Goal: Task Accomplishment & Management: Complete application form

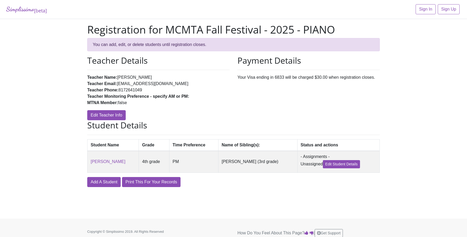
click at [224, 162] on td "[PERSON_NAME] (3rd grade)" at bounding box center [257, 162] width 79 height 22
drag, startPoint x: 224, startPoint y: 162, endPoint x: 239, endPoint y: 162, distance: 15.0
click at [239, 162] on td "[PERSON_NAME] (3rd grade)" at bounding box center [257, 162] width 79 height 22
copy td "Andrea Cheng"
click at [107, 187] on link "Add A Student" at bounding box center [103, 182] width 33 height 10
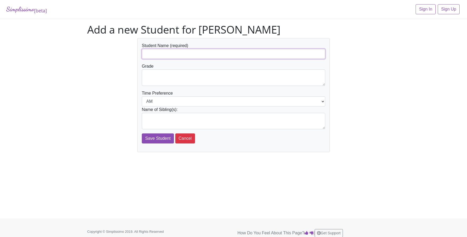
click at [163, 52] on input "text" at bounding box center [234, 54] width 184 height 10
paste input "Andrea Cheng"
type input "Andrea Cheng"
click at [131, 66] on div "Student Name (required) Andrea Cheng Grade Time Preference AM PM Name of Siblin…" at bounding box center [233, 95] width 301 height 114
click at [148, 74] on textarea at bounding box center [234, 77] width 184 height 16
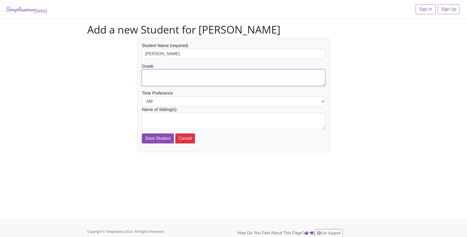
paste textarea "3rd grade"
type textarea "3rd grade"
click at [155, 100] on select "AM PM" at bounding box center [234, 101] width 184 height 10
click at [179, 103] on select "AM PM" at bounding box center [234, 101] width 184 height 10
select select "PM"
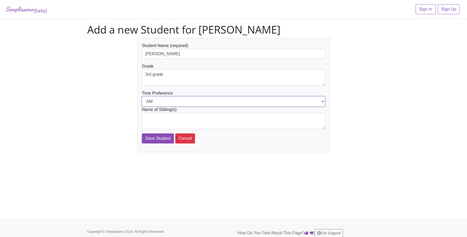
click at [142, 96] on select "AM PM" at bounding box center [234, 101] width 184 height 10
click at [165, 118] on textarea at bounding box center [234, 121] width 184 height 16
paste textarea "[PERSON_NAME]"
type textarea "[PERSON_NAME]"
click at [224, 140] on form "Student Name (required) Andrea Cheng Grade 3rd grade Time Preference AM PM Name…" at bounding box center [234, 92] width 184 height 101
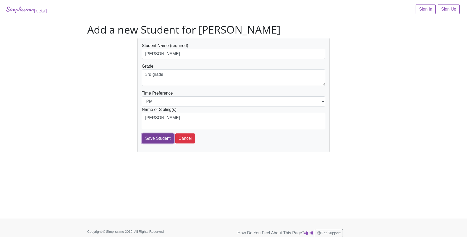
click at [158, 137] on input "Save Student" at bounding box center [158, 138] width 32 height 10
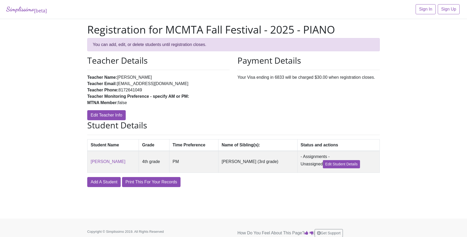
click at [253, 162] on td "[PERSON_NAME] (3rd grade)" at bounding box center [257, 162] width 79 height 22
drag, startPoint x: 253, startPoint y: 162, endPoint x: 262, endPoint y: 164, distance: 8.3
click at [262, 164] on td "[PERSON_NAME] (3rd grade)" at bounding box center [257, 162] width 79 height 22
copy td "3rd grade"
drag, startPoint x: 89, startPoint y: 163, endPoint x: 114, endPoint y: 163, distance: 24.3
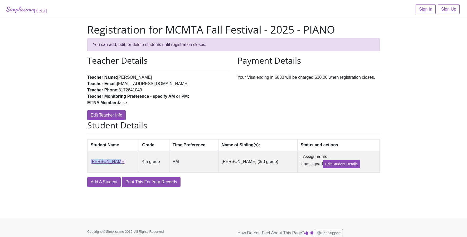
click at [114, 163] on td "[PERSON_NAME]" at bounding box center [113, 162] width 51 height 22
copy link "[PERSON_NAME]"
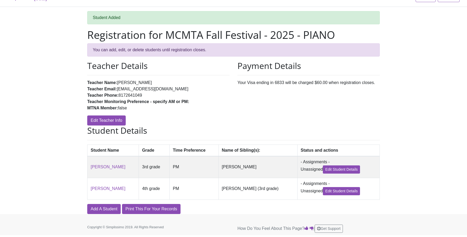
scroll to position [15, 0]
click at [161, 209] on link "Print This For Your Records" at bounding box center [151, 209] width 59 height 10
